Goal: Find specific page/section: Find specific page/section

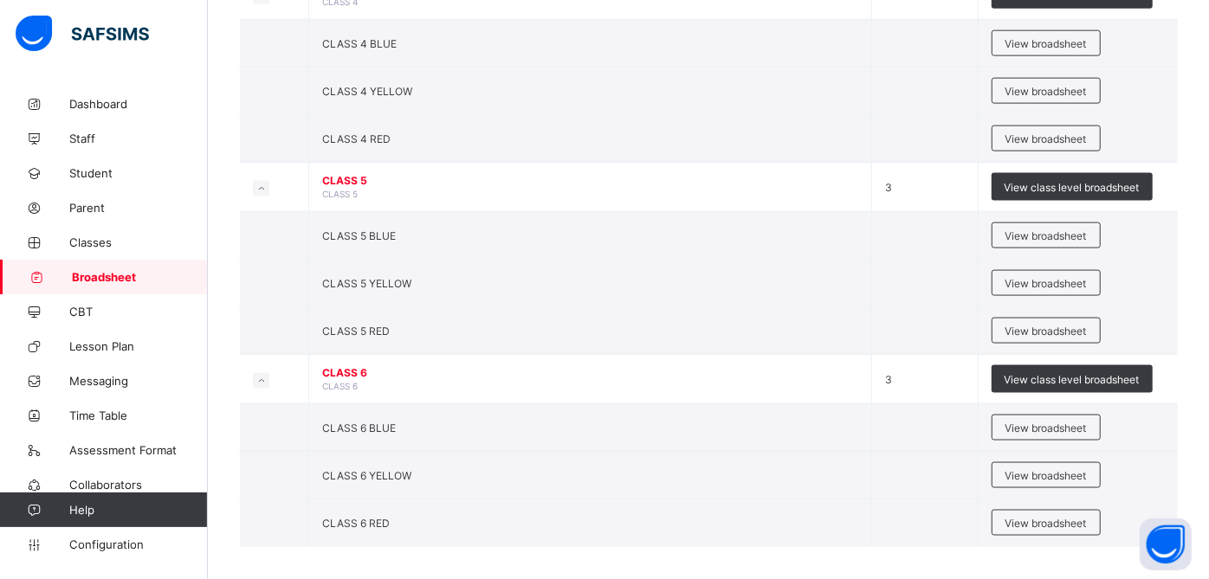
scroll to position [1433, 0]
click at [100, 237] on span "Classes" at bounding box center [138, 243] width 139 height 14
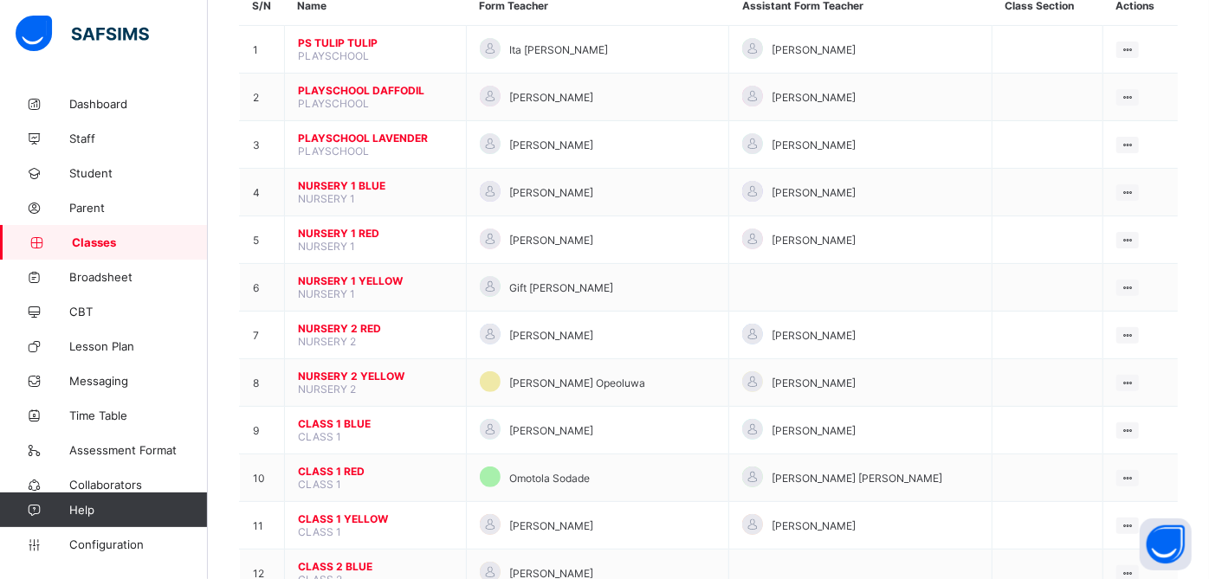
scroll to position [228, 0]
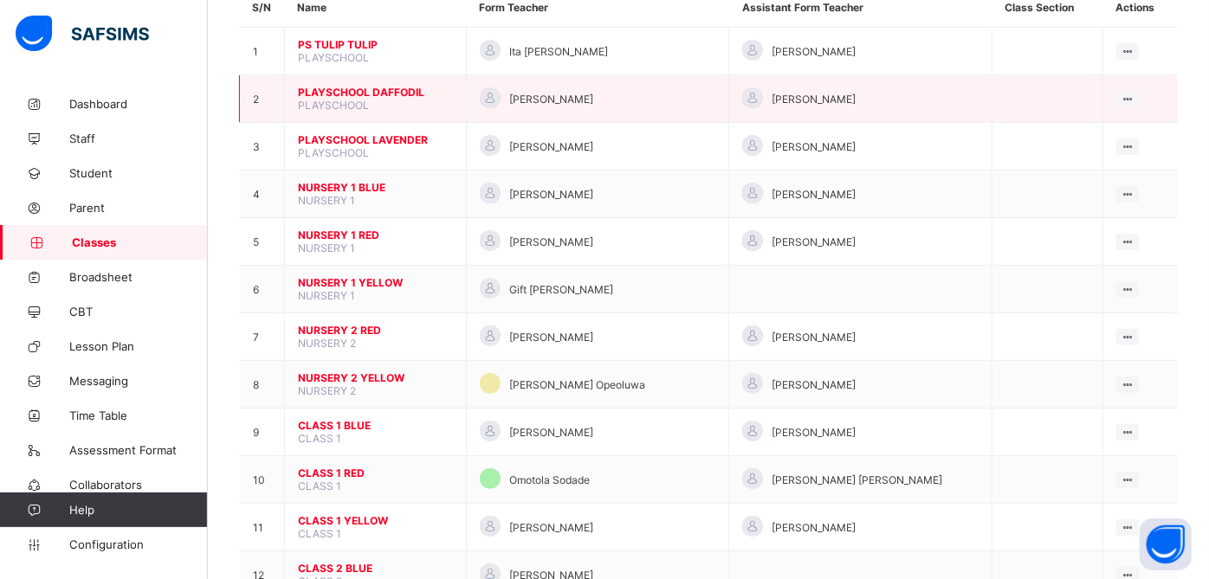
click at [339, 88] on span "PLAYSCHOOL DAFFODIL" at bounding box center [375, 92] width 155 height 13
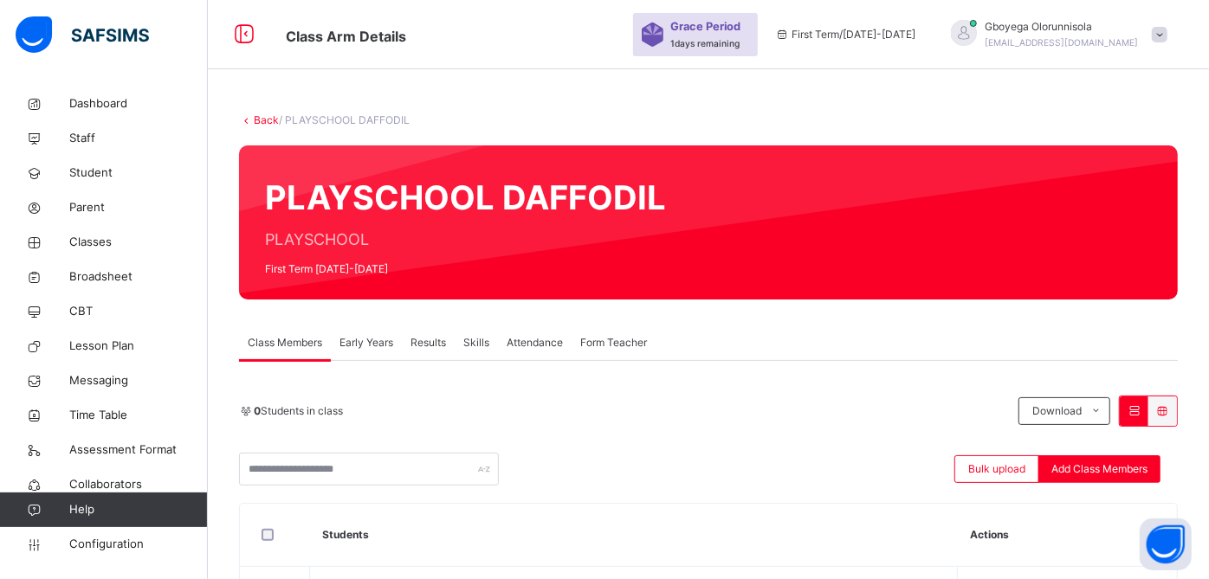
scroll to position [228, 0]
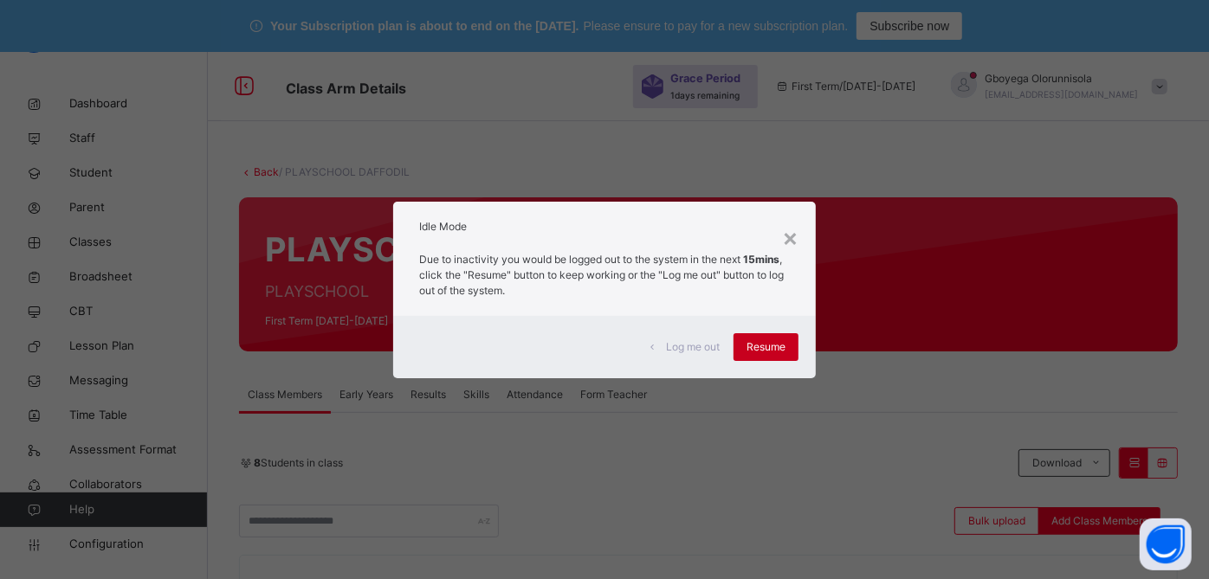
click at [766, 348] on span "Resume" at bounding box center [765, 347] width 39 height 16
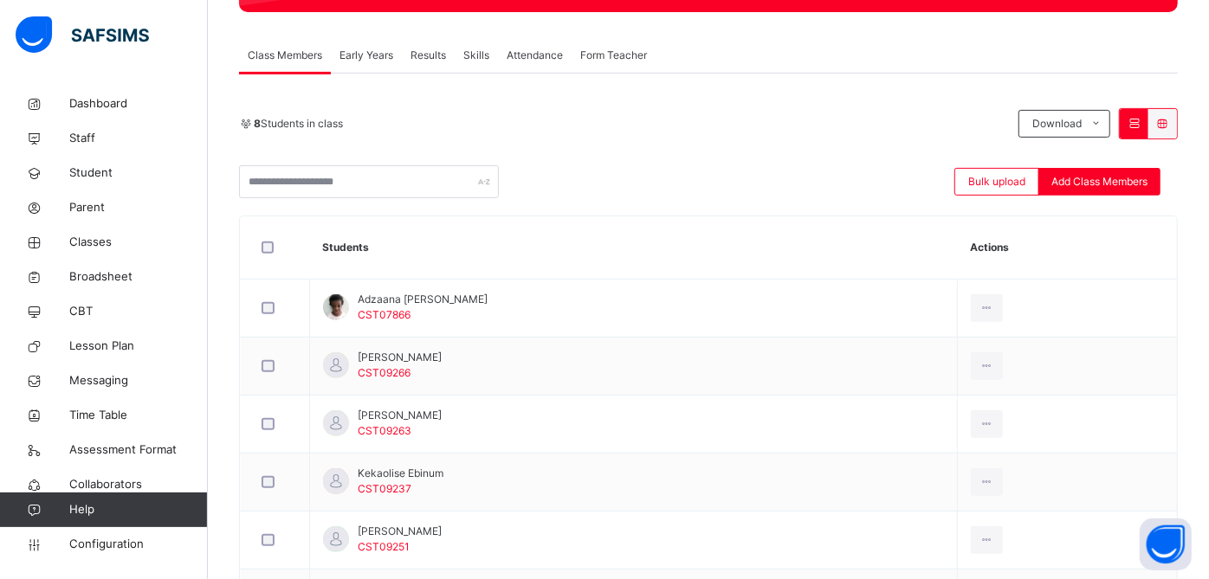
scroll to position [341, 0]
